Goal: Task Accomplishment & Management: Complete application form

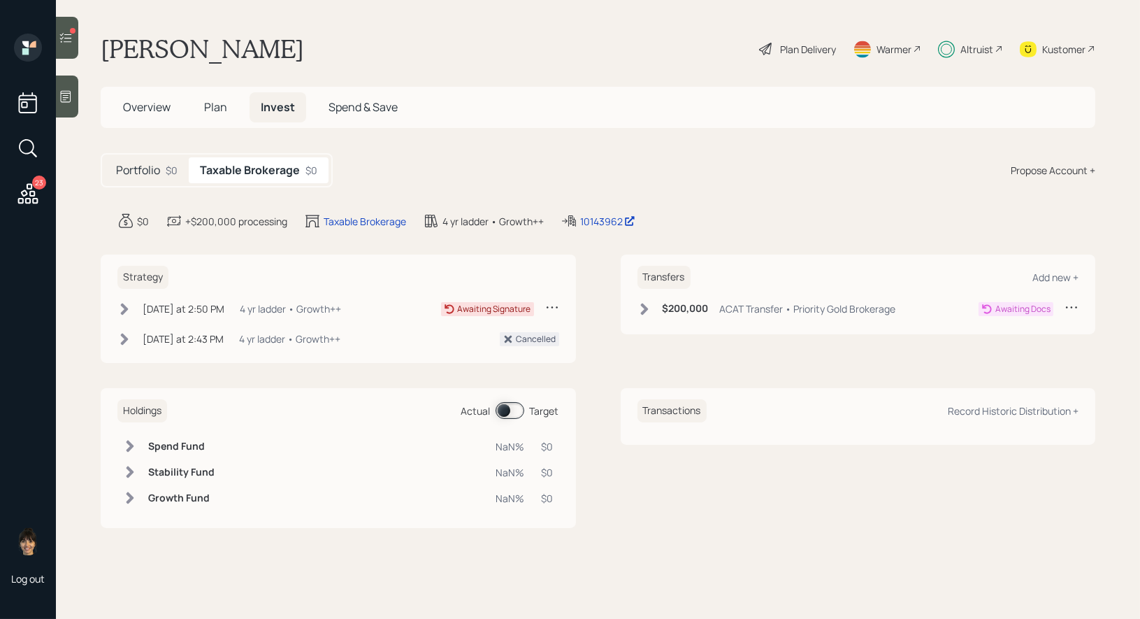
click at [506, 407] on span at bounding box center [510, 410] width 29 height 17
click at [513, 408] on span at bounding box center [510, 410] width 29 height 17
click at [214, 106] on span "Plan" at bounding box center [215, 106] width 23 height 15
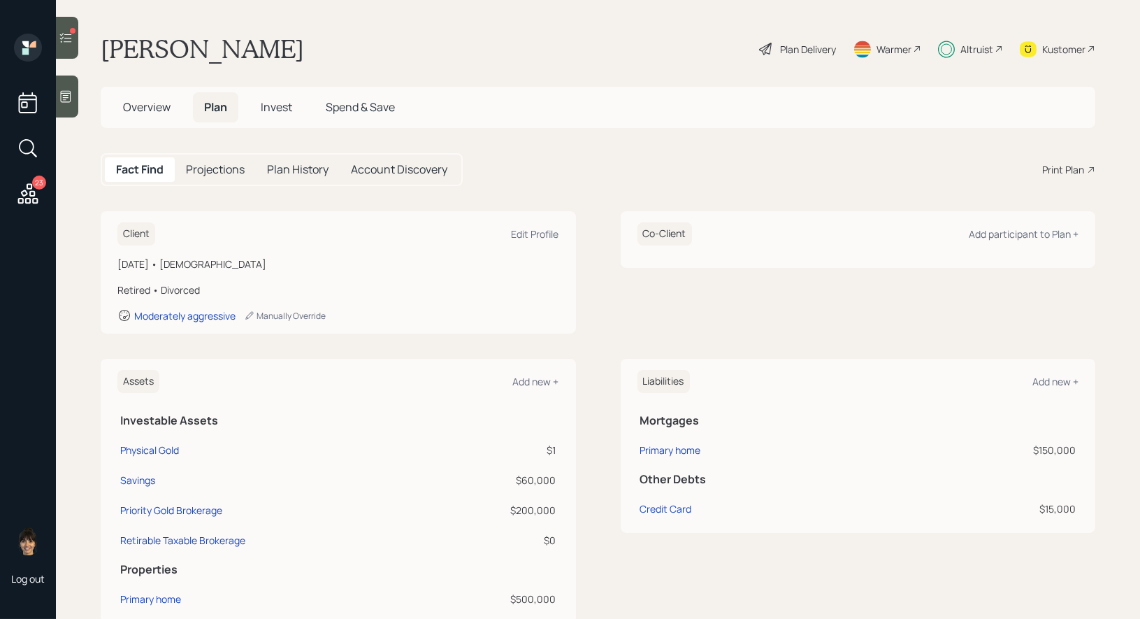
click at [75, 31] on div at bounding box center [73, 31] width 6 height 6
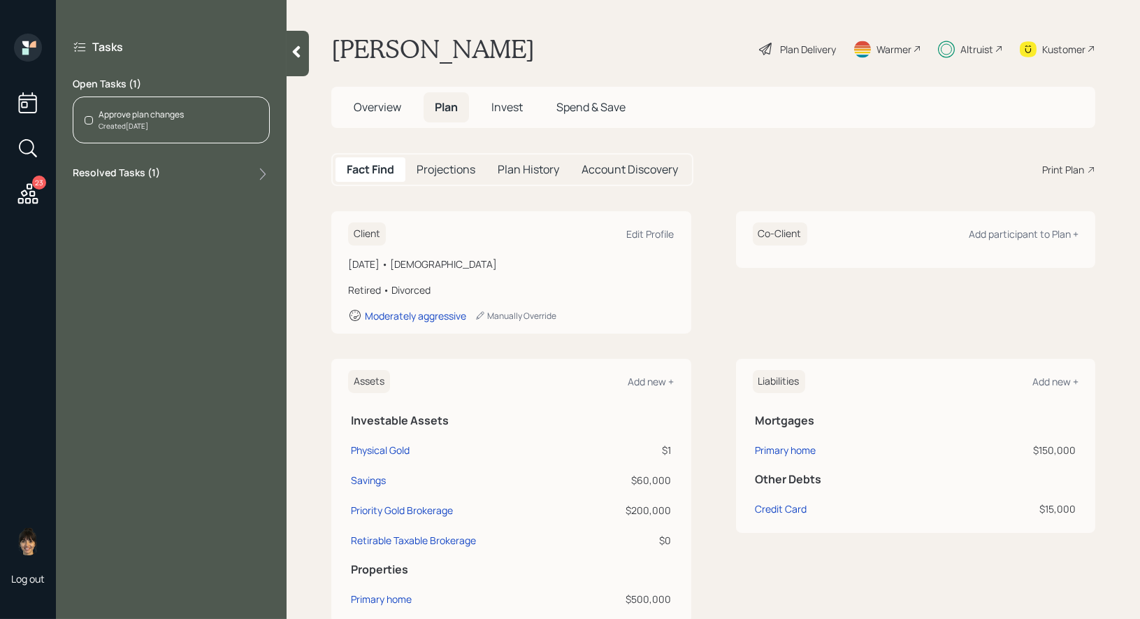
click at [181, 115] on div "Approve plan changes" at bounding box center [141, 114] width 85 height 13
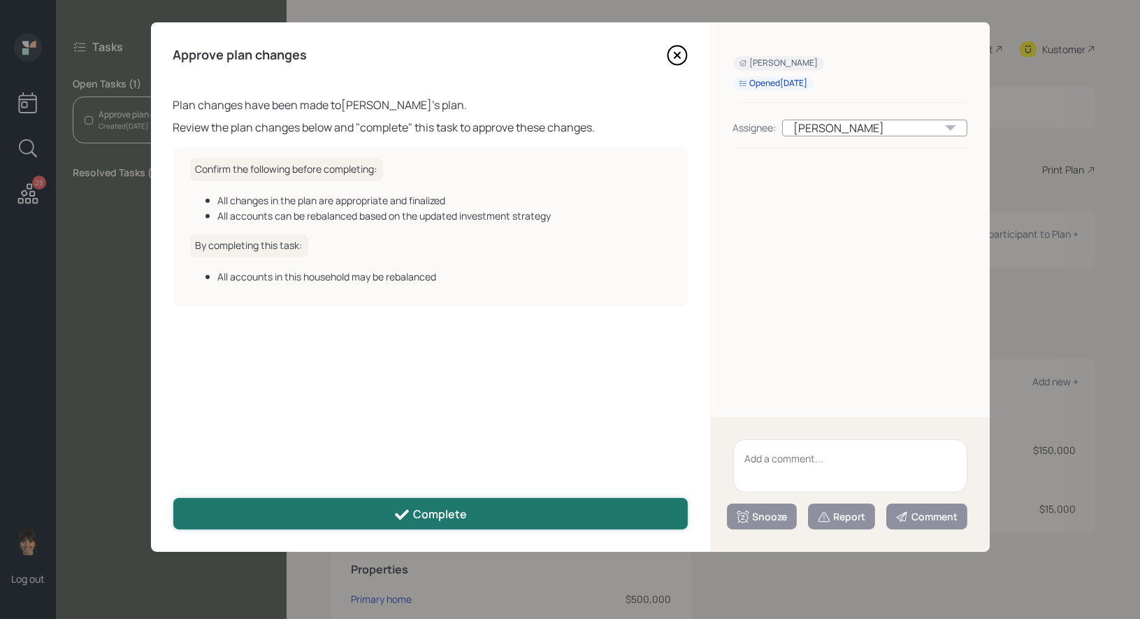
click at [486, 514] on button "Complete" at bounding box center [430, 513] width 514 height 31
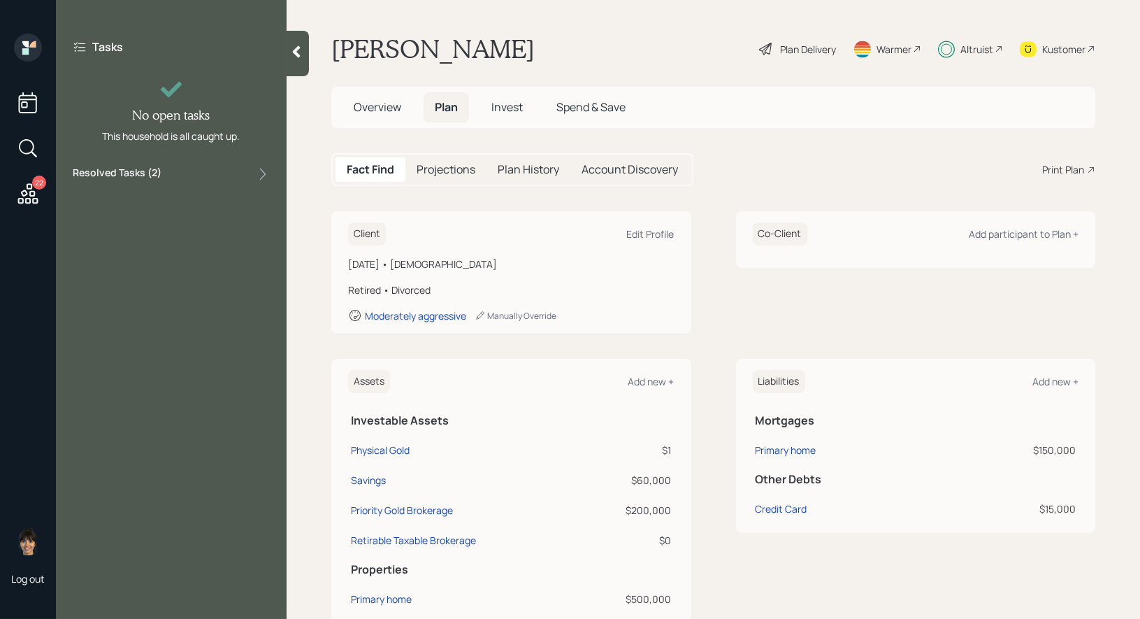
click at [23, 185] on icon at bounding box center [27, 193] width 25 height 25
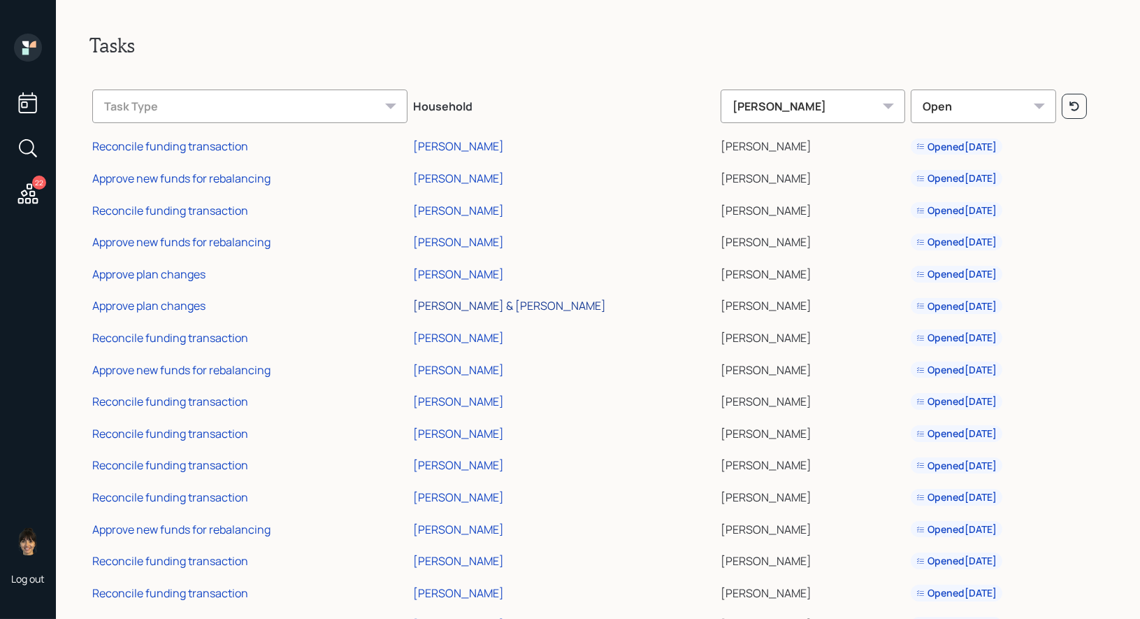
click at [482, 303] on div "[PERSON_NAME] & [PERSON_NAME]" at bounding box center [509, 305] width 193 height 15
